Goal: Check status: Check status

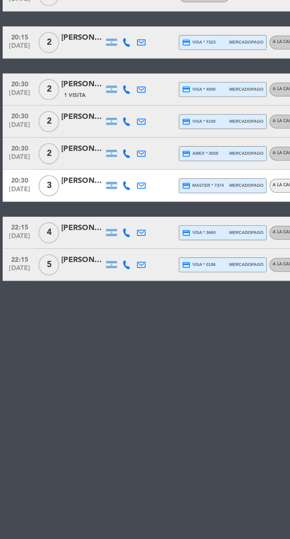
click at [70, 205] on icon at bounding box center [70, 204] width 5 height 5
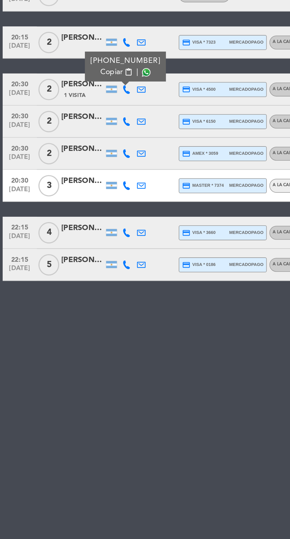
click at [78, 202] on icon at bounding box center [78, 204] width 5 height 5
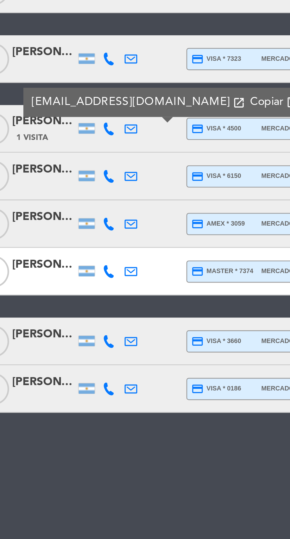
click at [70, 205] on icon at bounding box center [70, 204] width 5 height 5
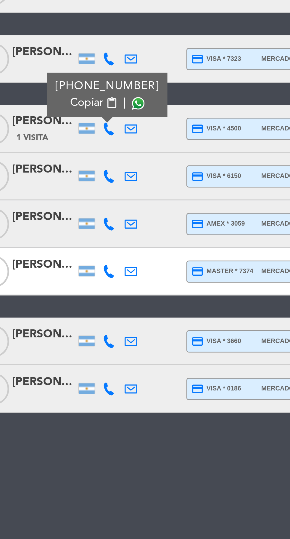
click at [82, 194] on span at bounding box center [81, 194] width 5 height 5
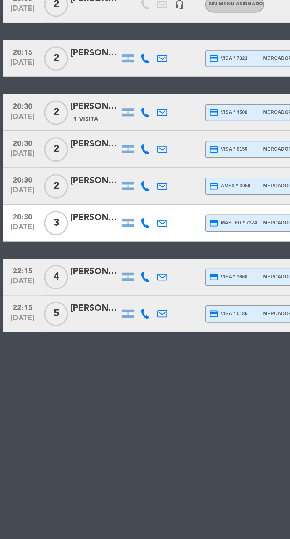
click at [70, 240] on icon at bounding box center [70, 239] width 5 height 5
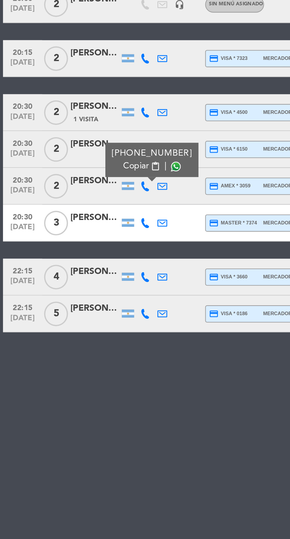
click at [83, 230] on span at bounding box center [85, 230] width 5 height 5
